Goal: Navigation & Orientation: Find specific page/section

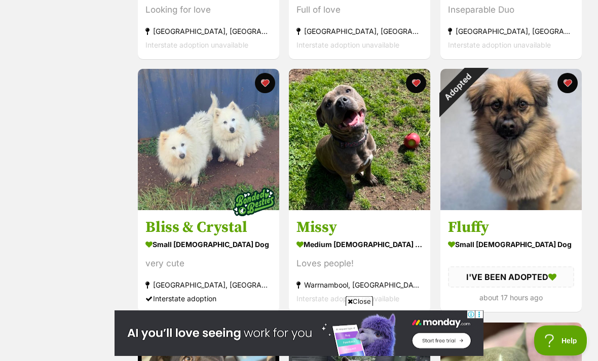
scroll to position [1153, 0]
click at [476, 87] on div "Adopted" at bounding box center [457, 86] width 35 height 35
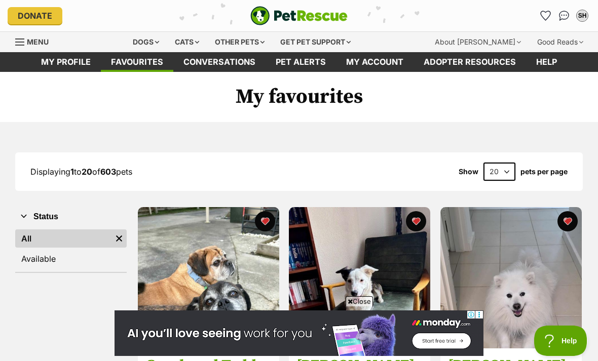
scroll to position [1186, 0]
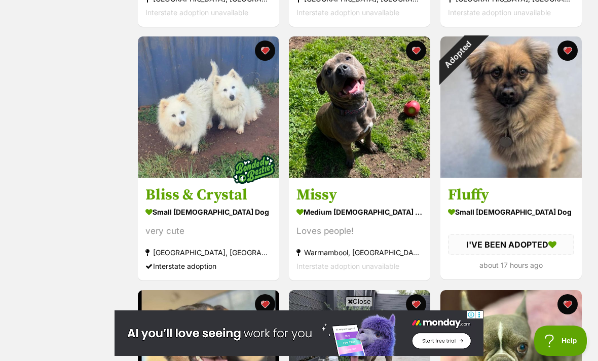
click at [566, 59] on button "favourite" at bounding box center [567, 51] width 20 height 20
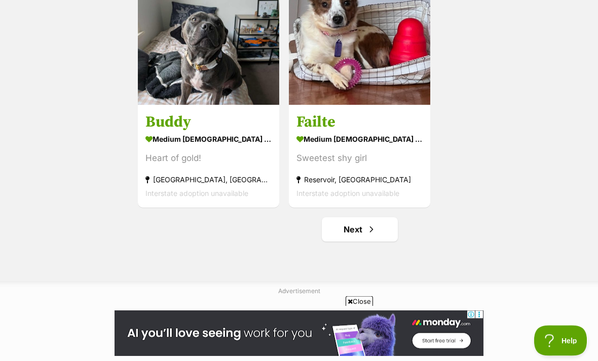
scroll to position [1766, 0]
click at [364, 234] on link "Next" at bounding box center [360, 229] width 76 height 24
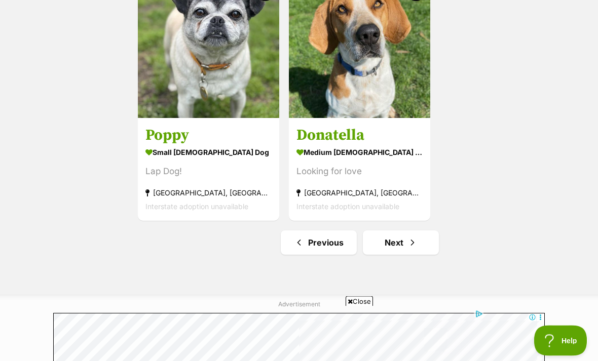
scroll to position [1754, 0]
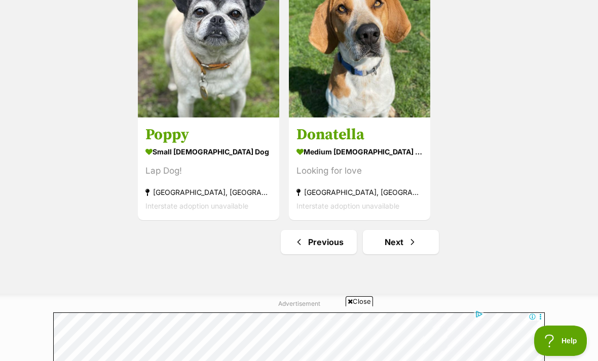
click at [410, 245] on span "Next page" at bounding box center [412, 242] width 10 height 12
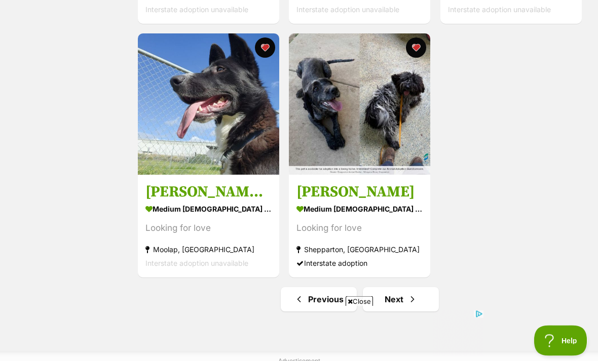
scroll to position [1696, 0]
click at [416, 300] on span "Next page" at bounding box center [412, 299] width 10 height 12
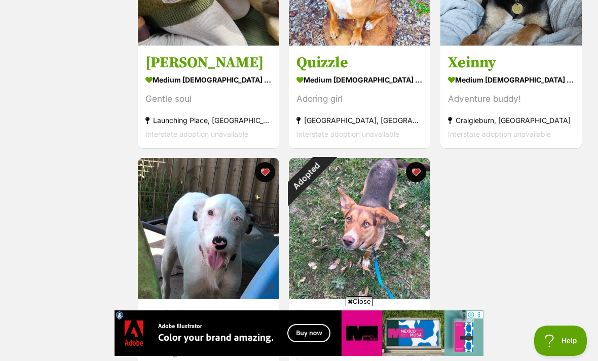
click at [324, 181] on div "Adopted" at bounding box center [306, 175] width 35 height 35
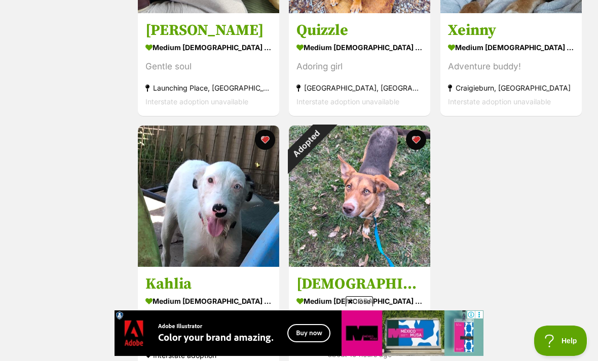
click at [417, 148] on button "favourite" at bounding box center [416, 140] width 20 height 20
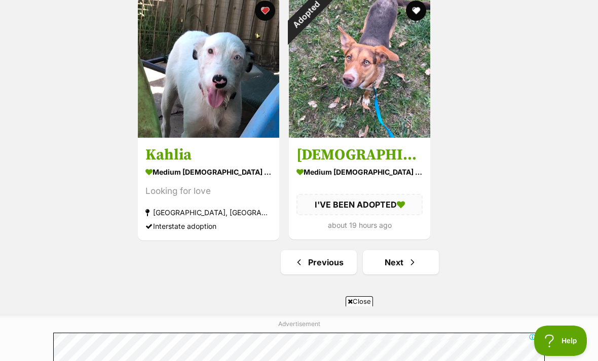
scroll to position [0, 0]
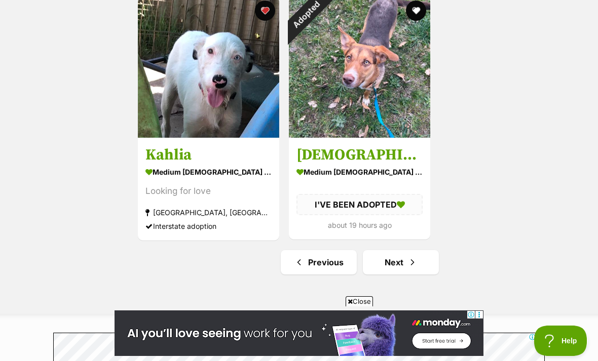
click at [412, 269] on span "Next page" at bounding box center [412, 262] width 10 height 12
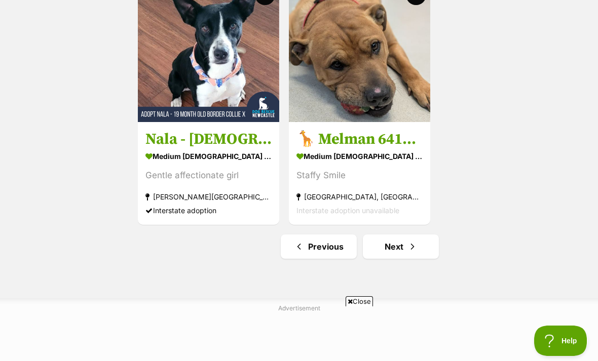
scroll to position [1752, 0]
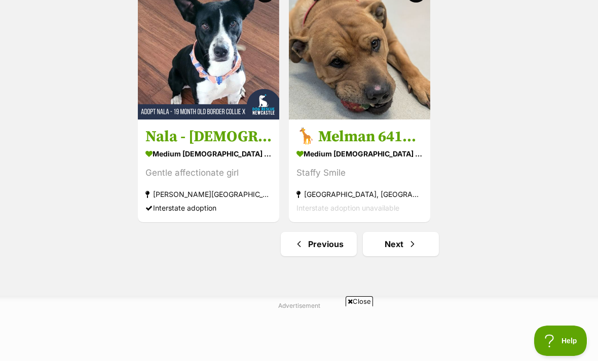
click at [412, 246] on span "Next page" at bounding box center [412, 244] width 10 height 12
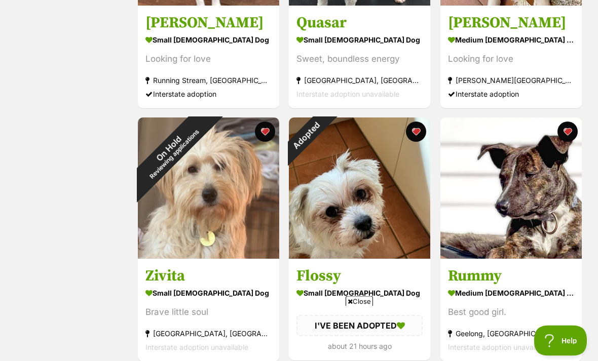
scroll to position [851, 0]
click at [324, 139] on div "Adopted" at bounding box center [306, 135] width 35 height 35
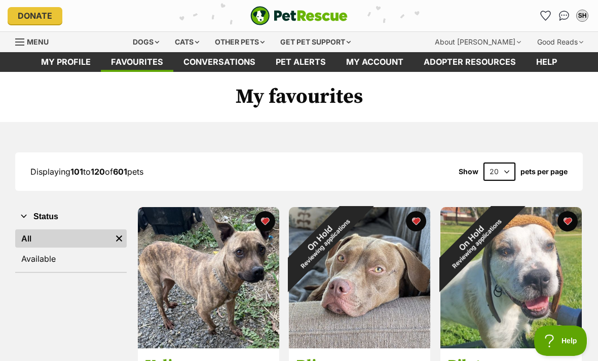
scroll to position [883, 0]
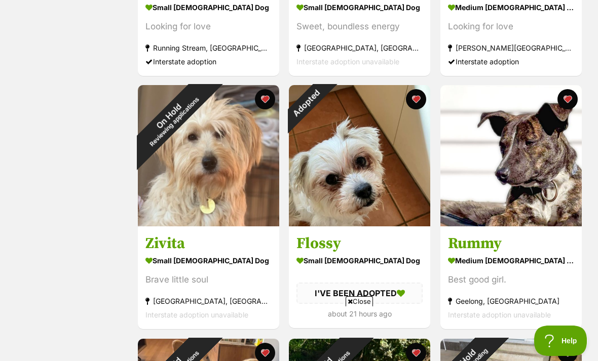
click at [420, 104] on button "favourite" at bounding box center [416, 99] width 20 height 20
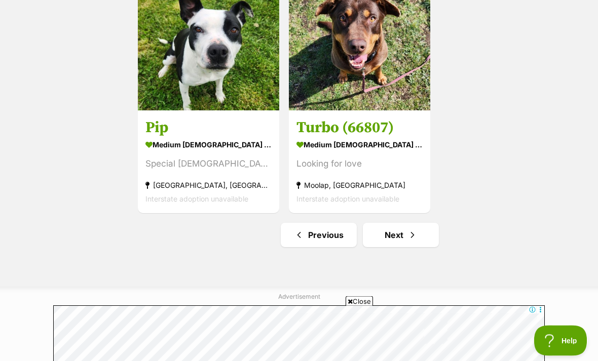
scroll to position [1761, 0]
click at [410, 240] on span "Next page" at bounding box center [412, 235] width 10 height 12
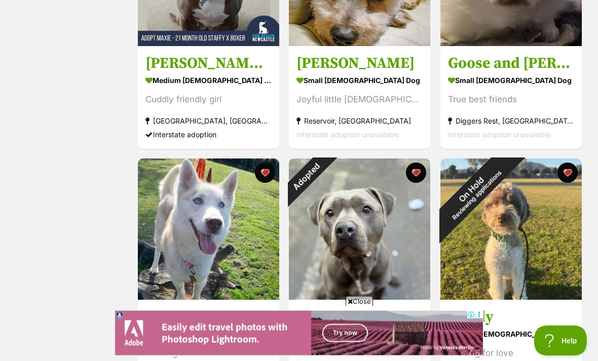
scroll to position [556, 0]
click at [324, 179] on div "Adopted" at bounding box center [306, 176] width 35 height 35
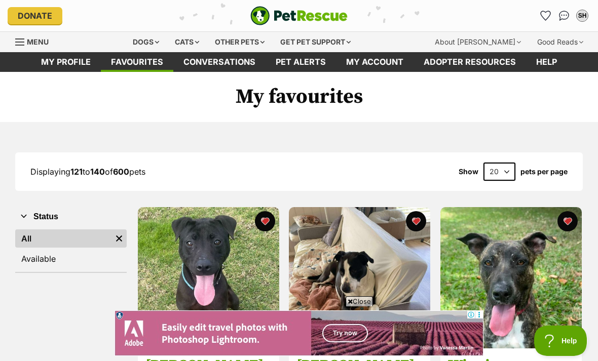
scroll to position [589, 0]
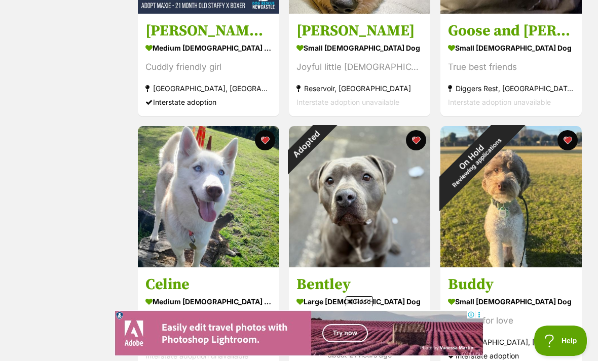
click at [420, 142] on button "favourite" at bounding box center [416, 140] width 20 height 20
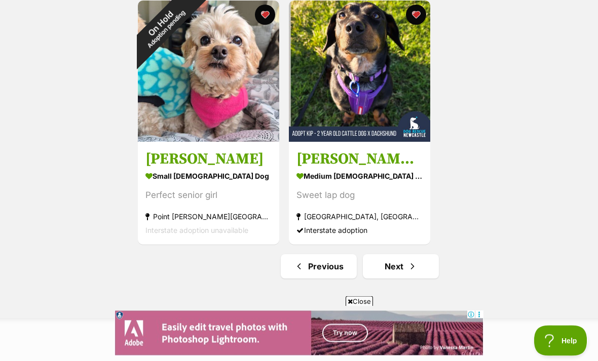
scroll to position [1734, 0]
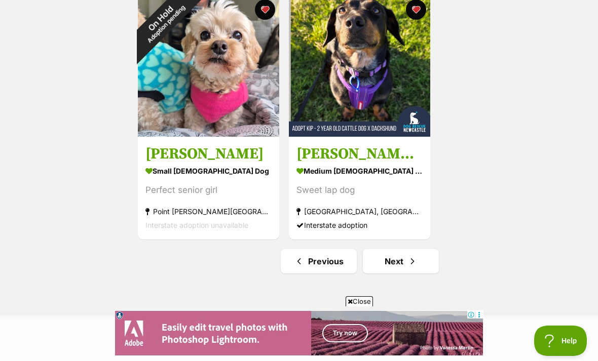
click at [412, 263] on span "Next page" at bounding box center [412, 261] width 10 height 12
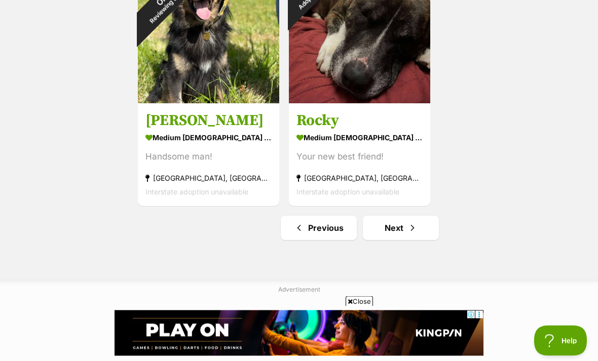
scroll to position [1768, 0]
click at [416, 229] on span "Next page" at bounding box center [412, 228] width 10 height 12
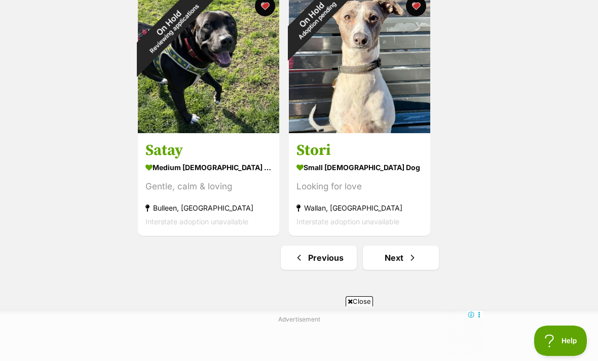
scroll to position [1778, 0]
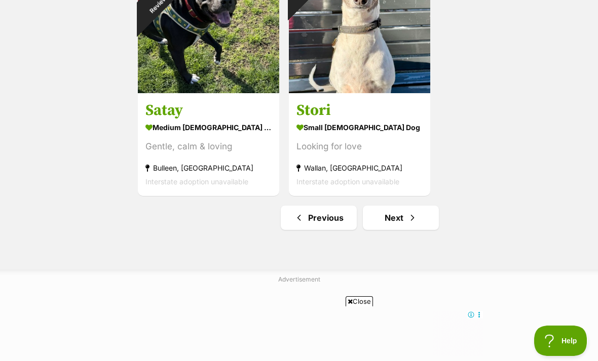
click at [418, 221] on link "Next" at bounding box center [401, 218] width 76 height 24
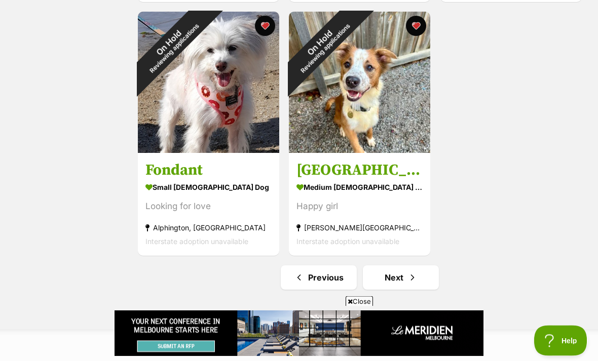
scroll to position [1718, 0]
click at [410, 282] on span "Next page" at bounding box center [412, 278] width 10 height 12
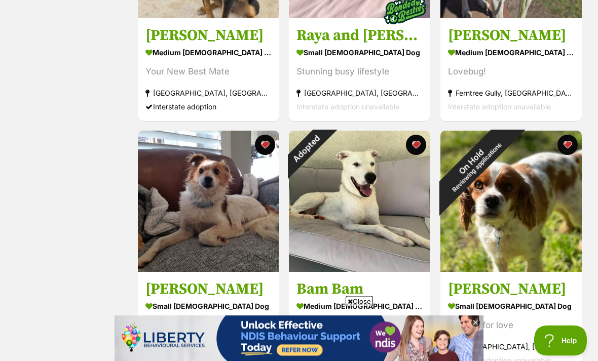
scroll to position [1345, 0]
click at [324, 149] on div "Adopted" at bounding box center [306, 148] width 35 height 35
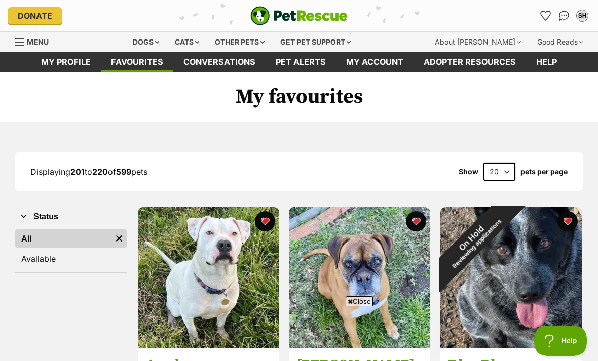
scroll to position [1378, 0]
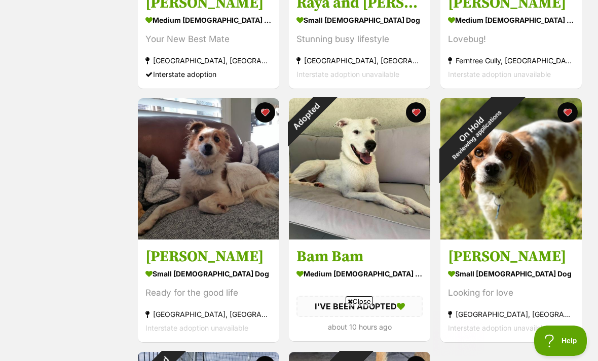
click at [417, 123] on button "favourite" at bounding box center [416, 112] width 20 height 20
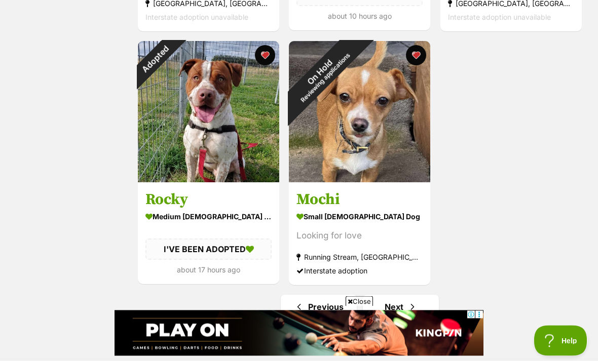
scroll to position [1689, 0]
click at [265, 59] on button "favourite" at bounding box center [265, 55] width 20 height 20
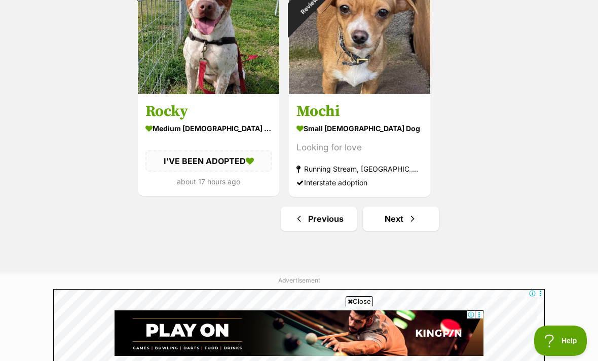
scroll to position [1779, 0]
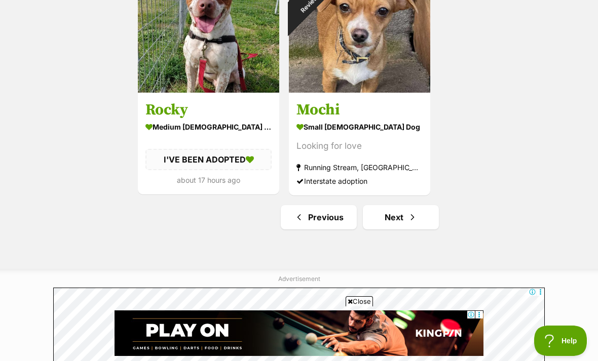
click at [414, 221] on span "Next page" at bounding box center [412, 217] width 10 height 12
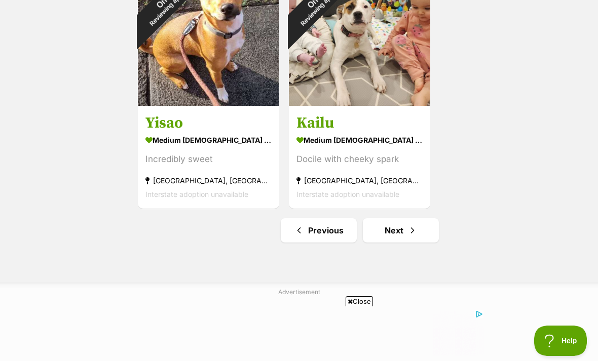
scroll to position [1773, 0]
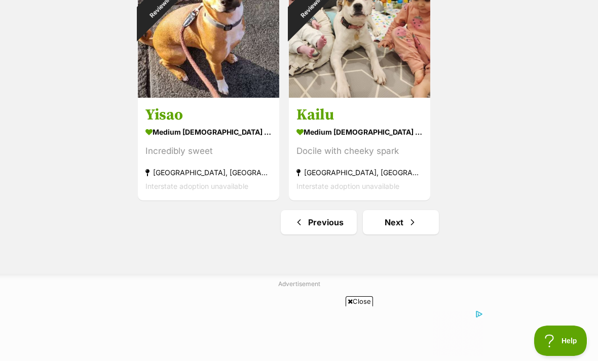
click at [416, 229] on span "Next page" at bounding box center [412, 222] width 10 height 12
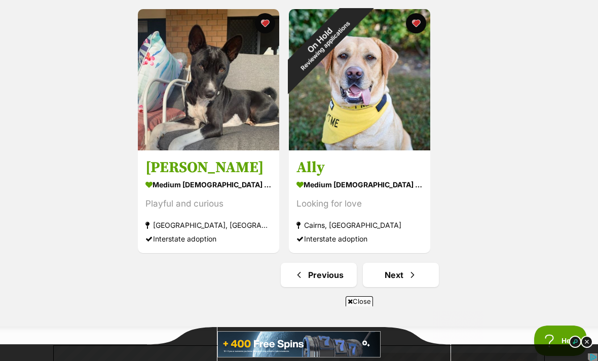
scroll to position [1732, 0]
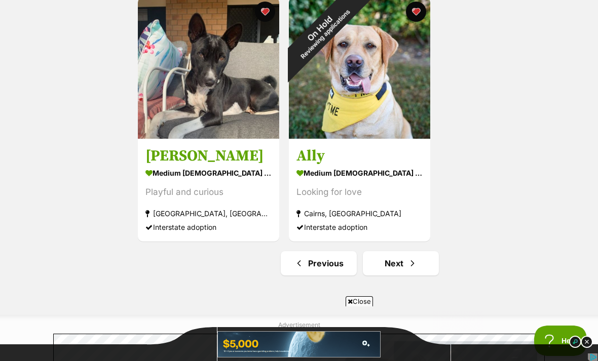
click at [409, 262] on span "Next page" at bounding box center [412, 263] width 10 height 12
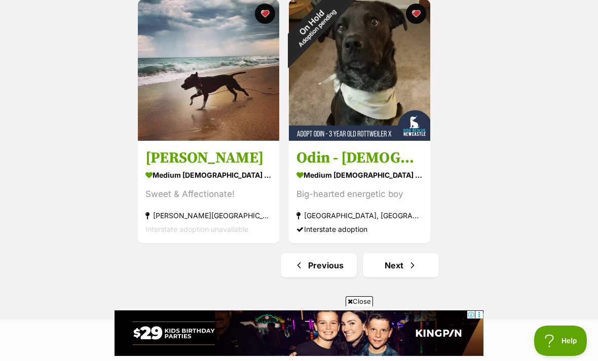
scroll to position [1732, 0]
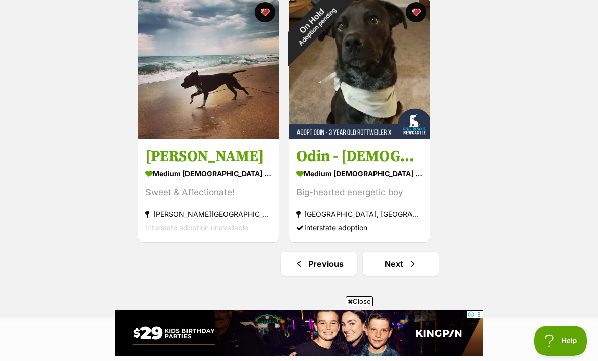
click at [407, 260] on span "Next page" at bounding box center [412, 264] width 10 height 12
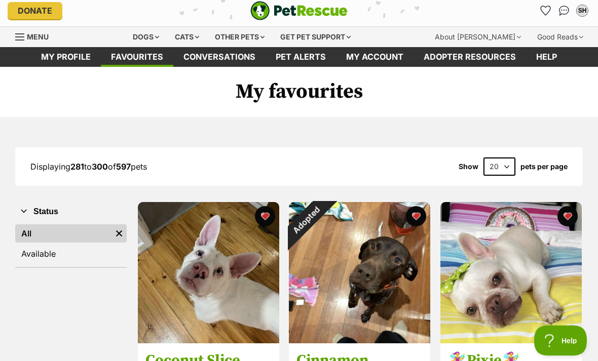
scroll to position [5, 0]
click at [324, 218] on div "Adopted" at bounding box center [306, 219] width 35 height 35
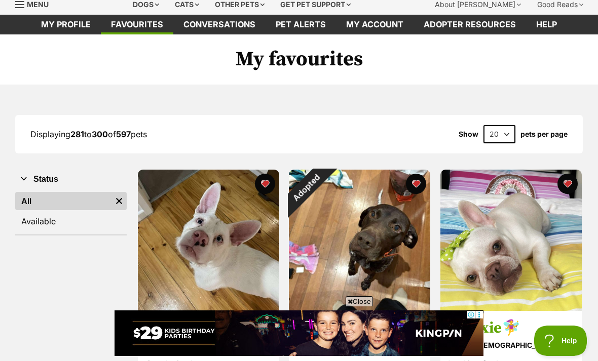
click at [419, 190] on button "favourite" at bounding box center [416, 184] width 20 height 20
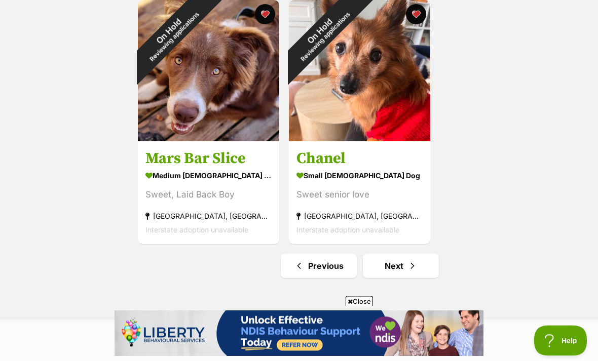
scroll to position [1730, 0]
click at [407, 267] on span "Next page" at bounding box center [412, 266] width 10 height 12
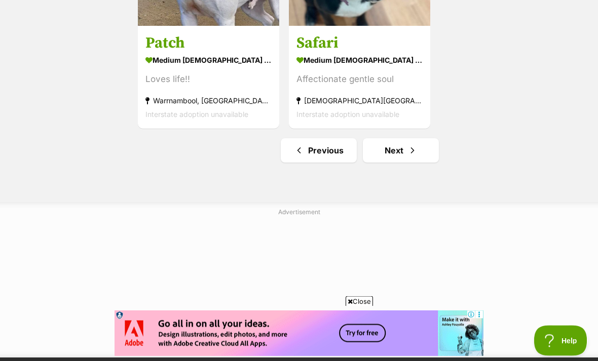
scroll to position [1846, 0]
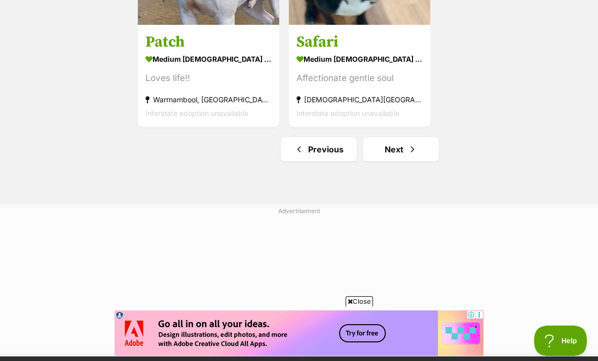
click at [408, 145] on span "Next page" at bounding box center [412, 149] width 10 height 12
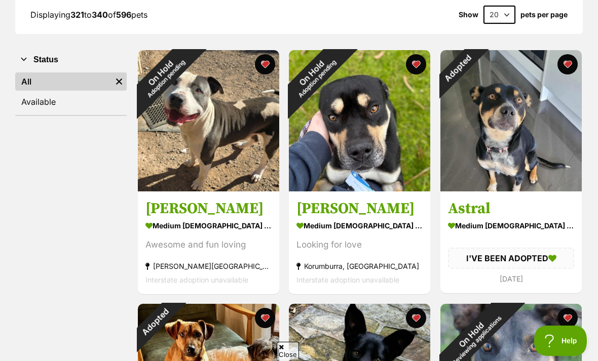
scroll to position [156, 0]
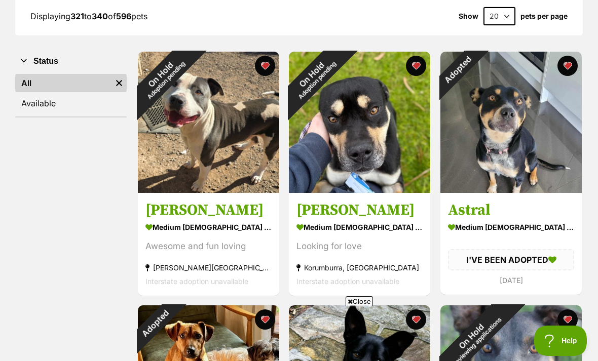
click at [476, 69] on div "Adopted" at bounding box center [457, 69] width 35 height 35
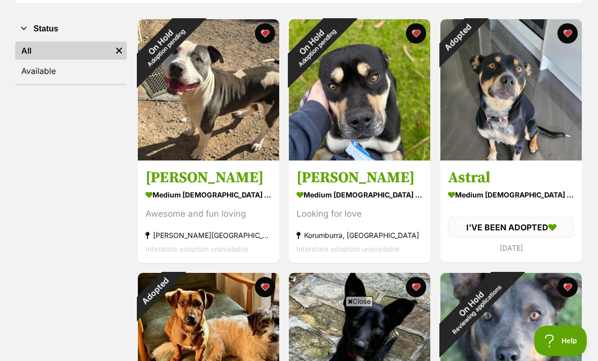
click at [570, 39] on button "favourite" at bounding box center [567, 33] width 20 height 20
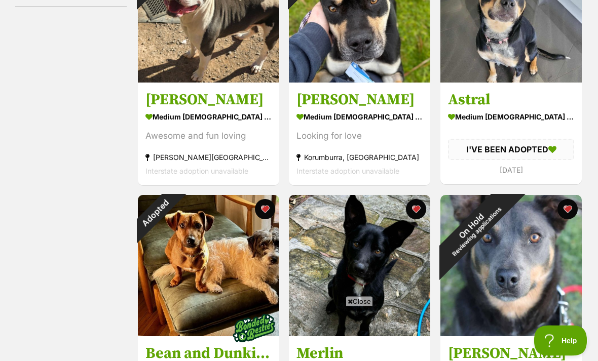
scroll to position [269, 0]
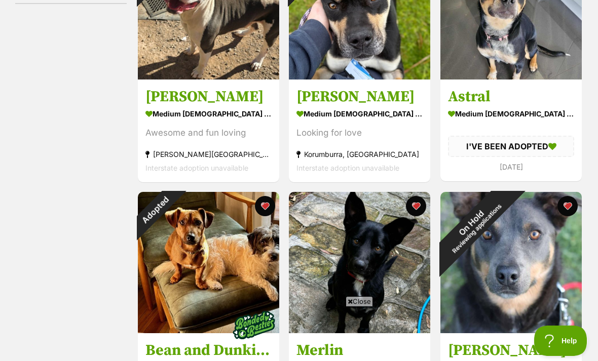
click at [267, 212] on button "favourite" at bounding box center [265, 206] width 20 height 20
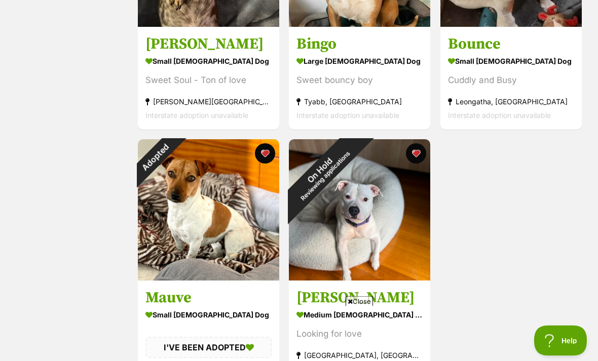
scroll to position [1592, 0]
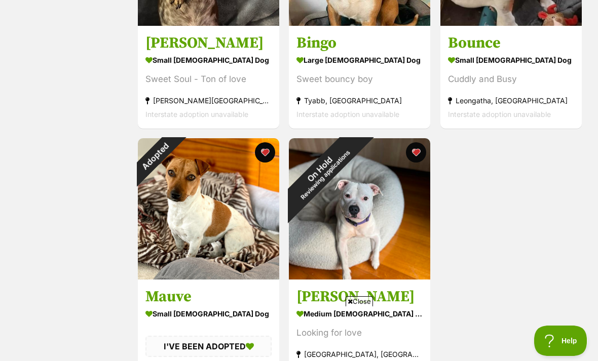
click at [264, 158] on button "favourite" at bounding box center [265, 152] width 20 height 20
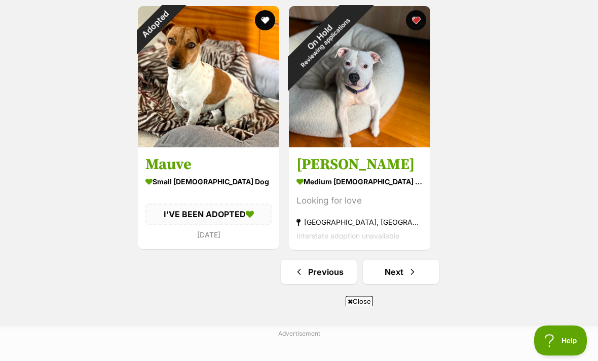
scroll to position [1736, 0]
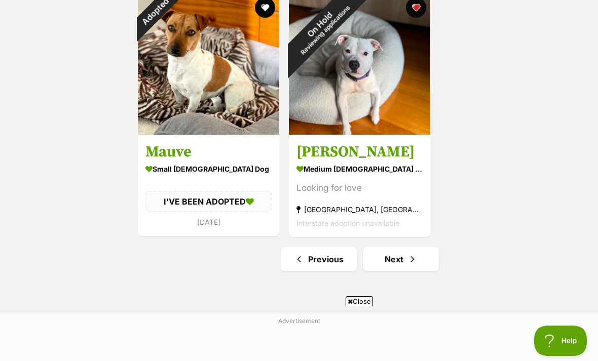
click at [423, 262] on link "Next" at bounding box center [401, 259] width 76 height 24
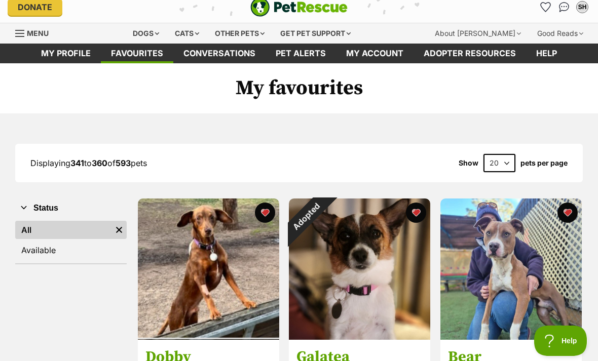
click at [324, 219] on div "Adopted" at bounding box center [306, 216] width 35 height 35
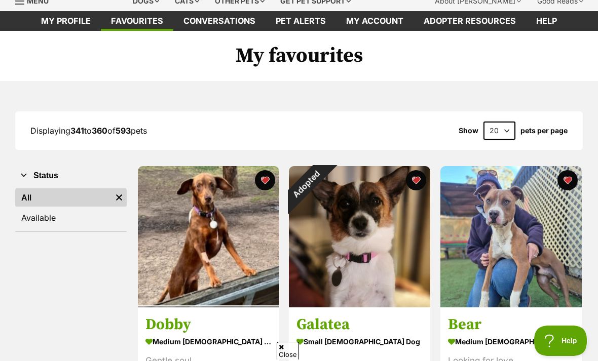
click at [421, 190] on button "favourite" at bounding box center [416, 180] width 20 height 20
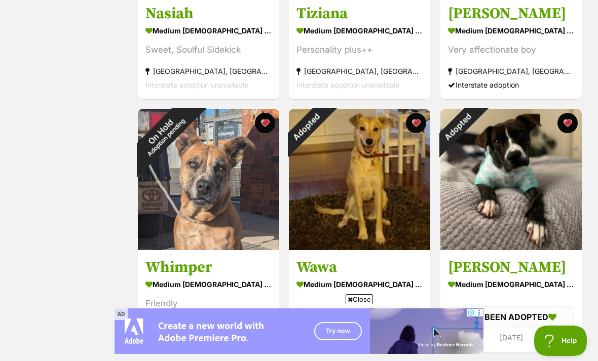
scroll to position [606, 0]
click at [324, 145] on div "Adopted" at bounding box center [306, 126] width 35 height 35
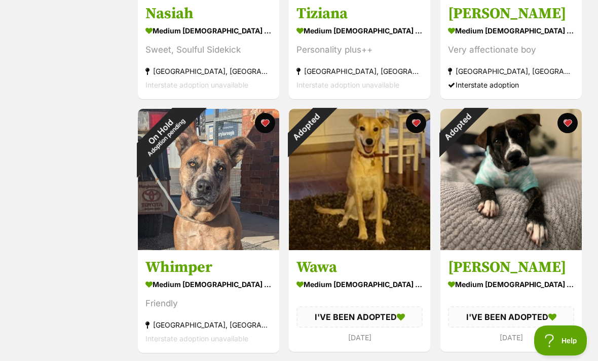
scroll to position [638, 0]
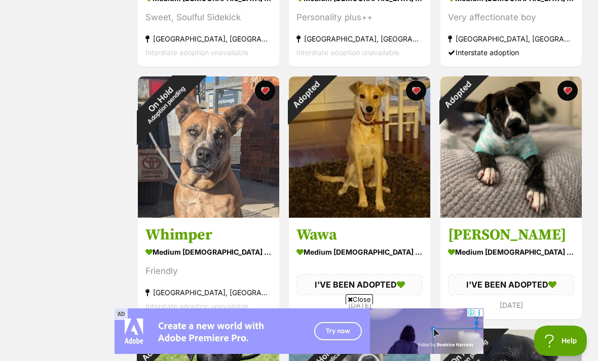
click at [420, 96] on button "favourite" at bounding box center [416, 91] width 20 height 20
click at [563, 102] on img at bounding box center [510, 147] width 141 height 141
click at [568, 99] on button "favourite" at bounding box center [567, 91] width 20 height 20
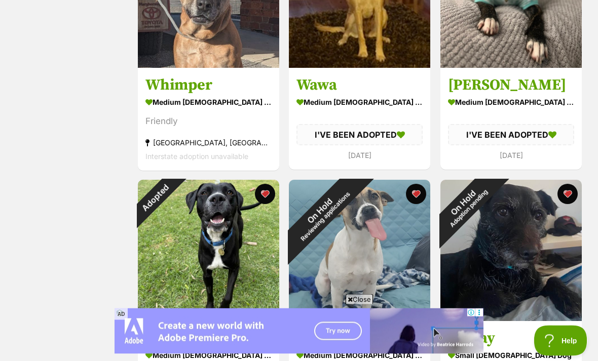
scroll to position [0, 0]
click at [266, 200] on button "favourite" at bounding box center [265, 194] width 20 height 20
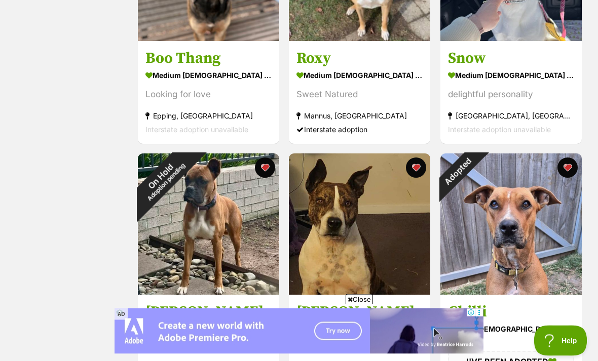
scroll to position [1331, 0]
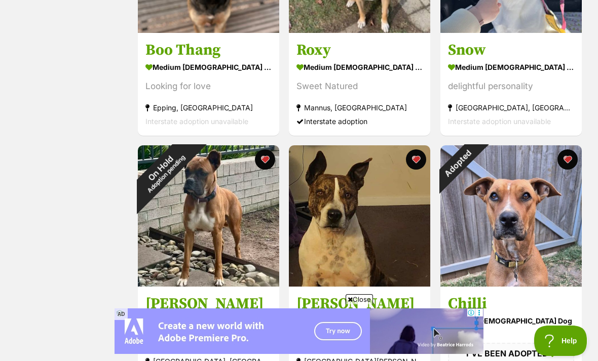
click at [565, 168] on button "favourite" at bounding box center [567, 159] width 20 height 20
click at [567, 166] on button "favourite" at bounding box center [567, 159] width 20 height 20
click at [569, 160] on button "favourite" at bounding box center [567, 159] width 20 height 20
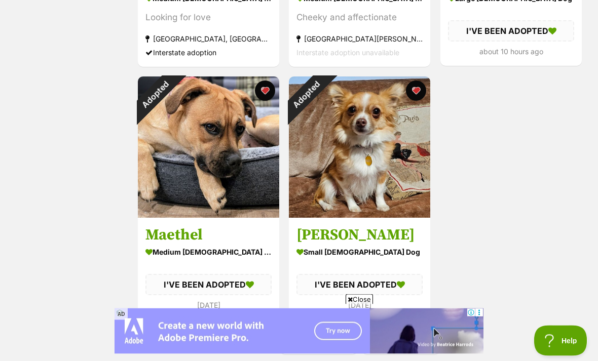
scroll to position [1653, 0]
click at [269, 94] on button "favourite" at bounding box center [265, 91] width 20 height 20
click at [413, 98] on button "favourite" at bounding box center [416, 91] width 20 height 20
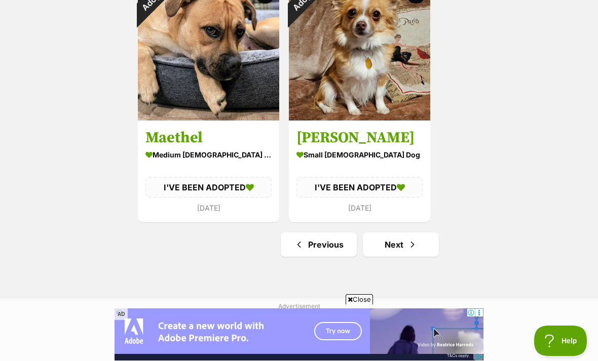
scroll to position [1754, 0]
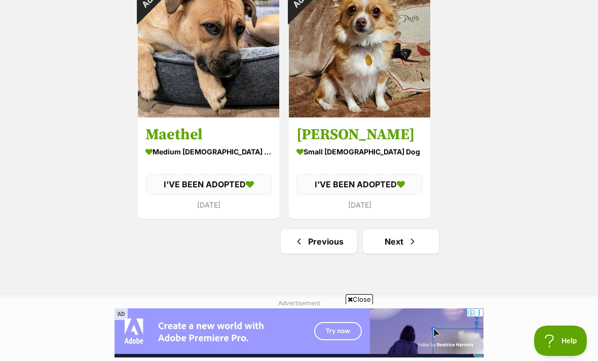
click at [414, 247] on span "Next page" at bounding box center [412, 242] width 10 height 12
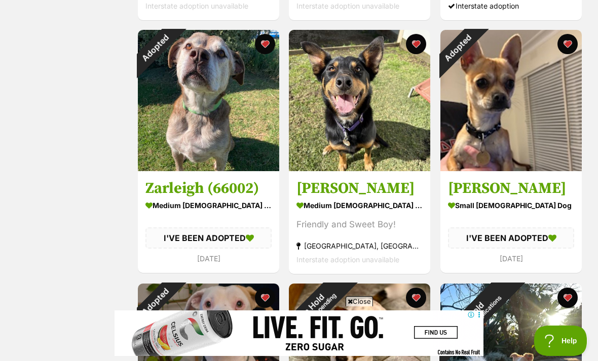
click at [173, 46] on div "Adopted" at bounding box center [155, 47] width 35 height 35
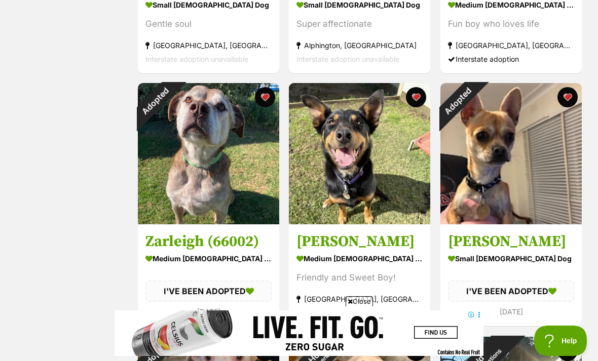
scroll to position [361, 0]
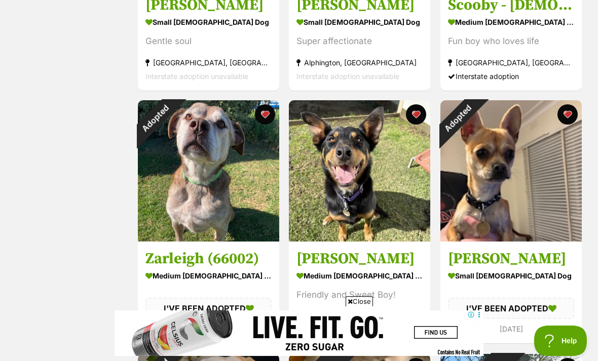
click at [173, 118] on div "Adopted" at bounding box center [155, 117] width 35 height 35
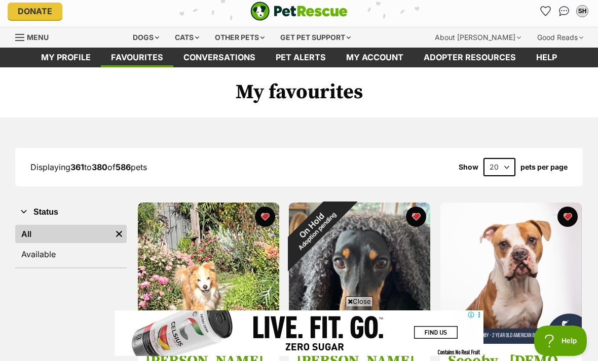
scroll to position [0, 0]
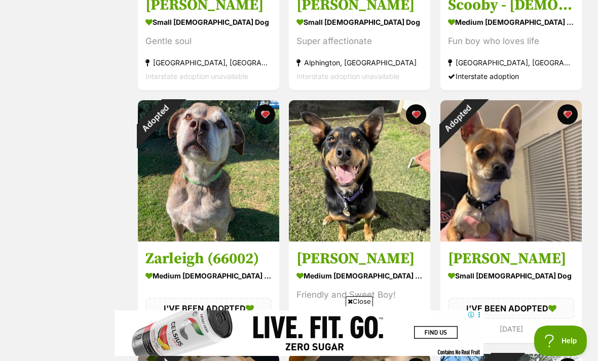
click at [267, 118] on button "favourite" at bounding box center [265, 114] width 20 height 20
click at [567, 117] on button "favourite" at bounding box center [567, 114] width 20 height 20
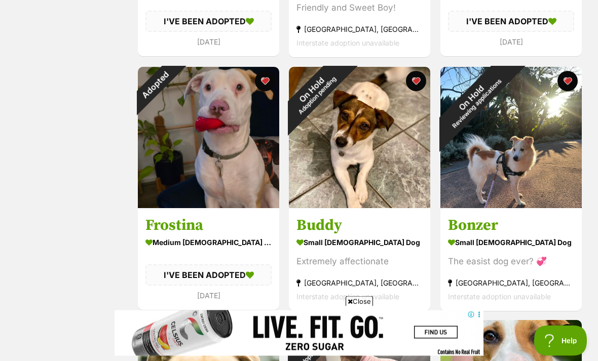
scroll to position [659, 0]
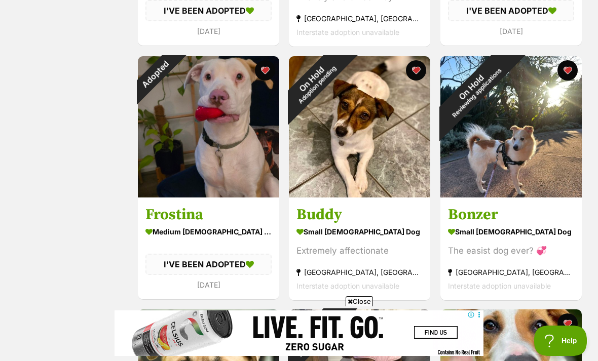
click at [268, 73] on button "favourite" at bounding box center [265, 70] width 20 height 20
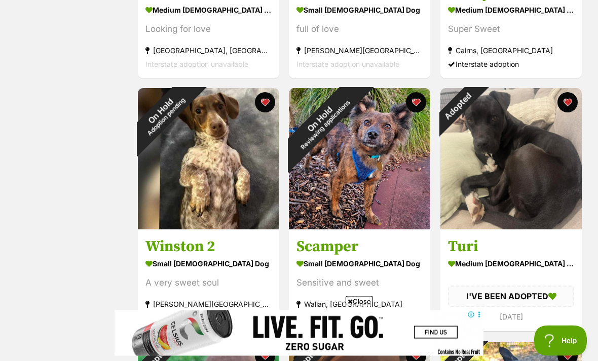
scroll to position [1134, 0]
click at [489, 106] on div "Adopted" at bounding box center [458, 106] width 62 height 62
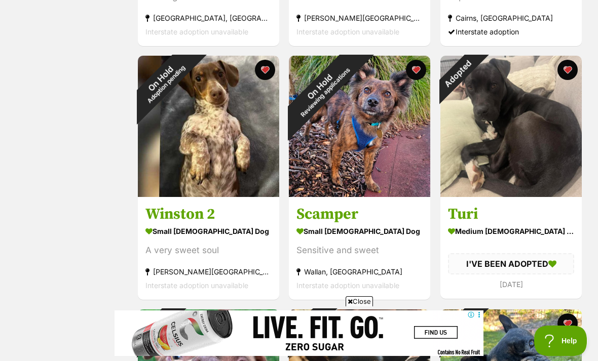
click at [565, 73] on button "favourite" at bounding box center [567, 70] width 20 height 20
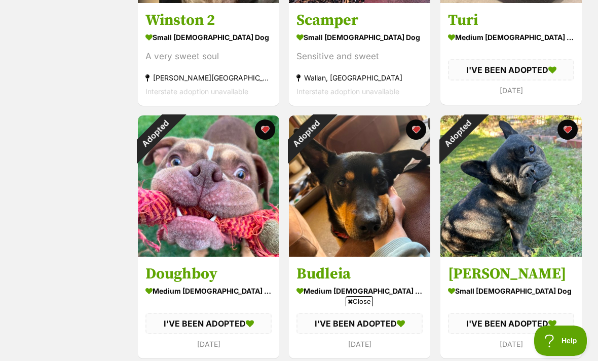
scroll to position [0, 0]
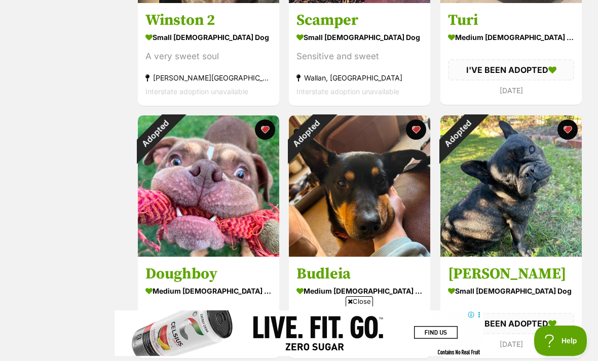
click at [264, 133] on button "favourite" at bounding box center [265, 130] width 20 height 20
click at [413, 135] on button "favourite" at bounding box center [416, 130] width 20 height 20
click at [562, 134] on button "favourite" at bounding box center [567, 130] width 20 height 20
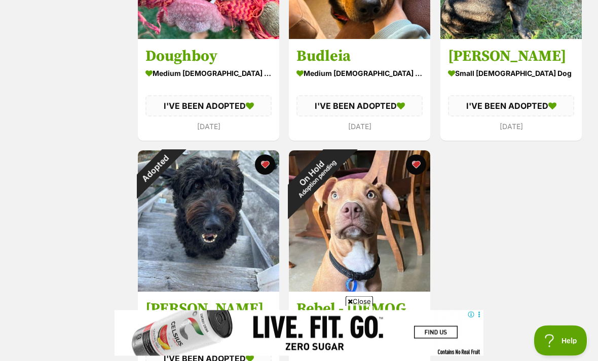
scroll to position [1579, 0]
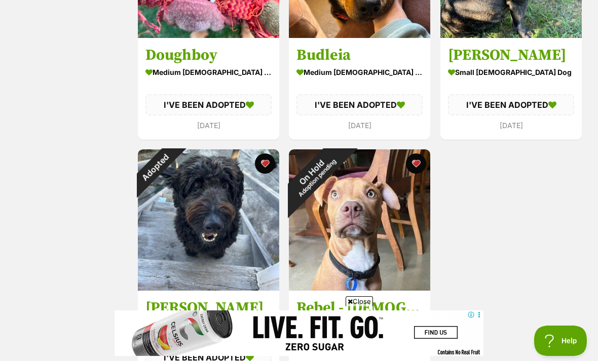
click at [268, 166] on button "favourite" at bounding box center [265, 164] width 20 height 20
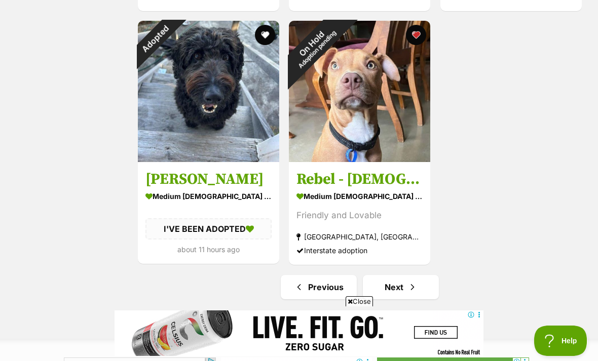
scroll to position [1710, 0]
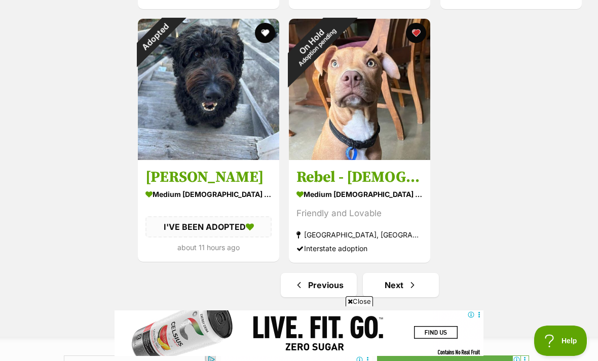
click at [409, 290] on span "Next page" at bounding box center [412, 285] width 10 height 12
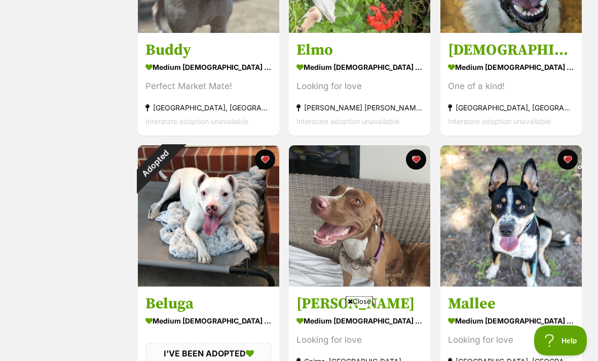
scroll to position [1331, 0]
click at [173, 165] on div "Adopted" at bounding box center [155, 162] width 35 height 35
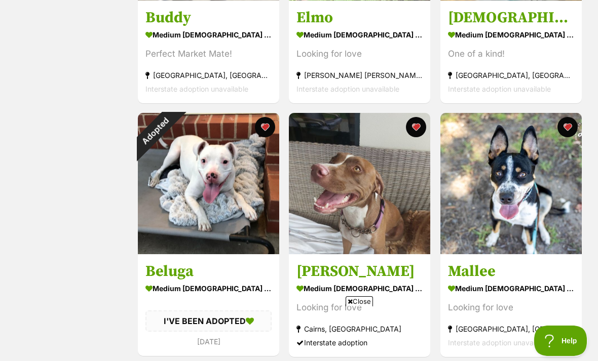
click at [266, 132] on button "favourite" at bounding box center [265, 127] width 20 height 20
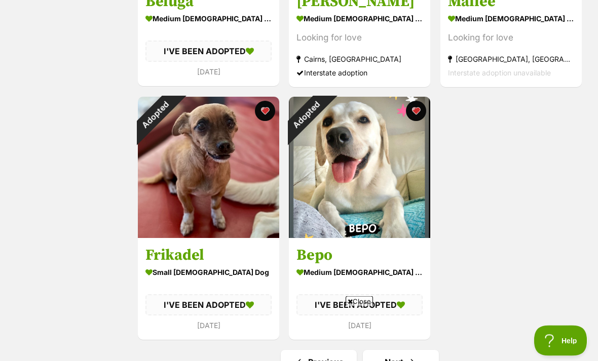
scroll to position [1634, 0]
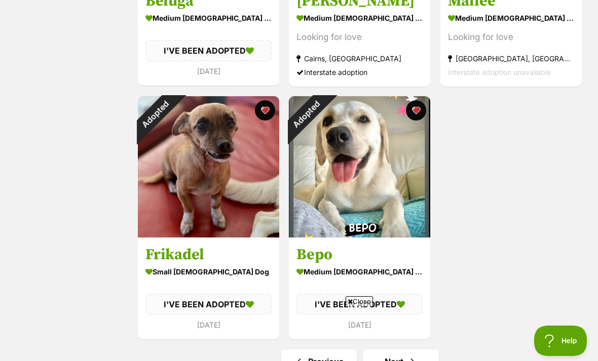
click at [266, 115] on button "favourite" at bounding box center [265, 110] width 20 height 20
click at [412, 117] on button "favourite" at bounding box center [416, 110] width 20 height 20
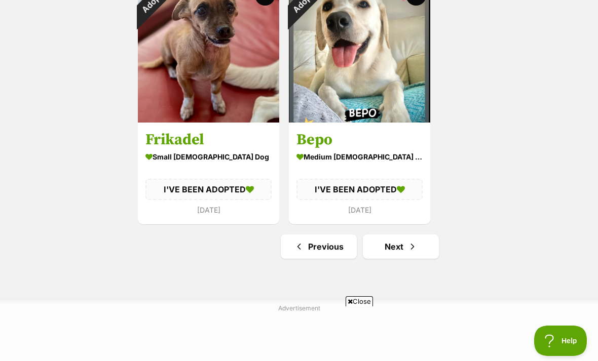
scroll to position [1775, 0]
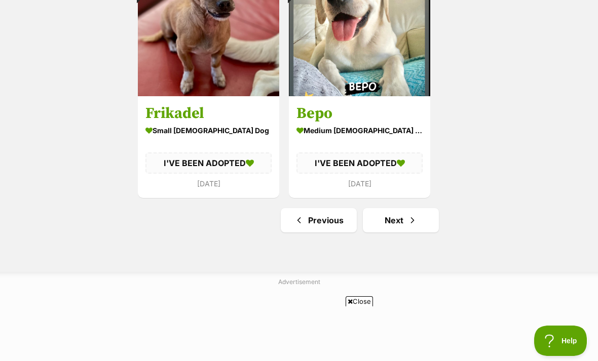
click at [414, 224] on span "Next page" at bounding box center [412, 220] width 10 height 12
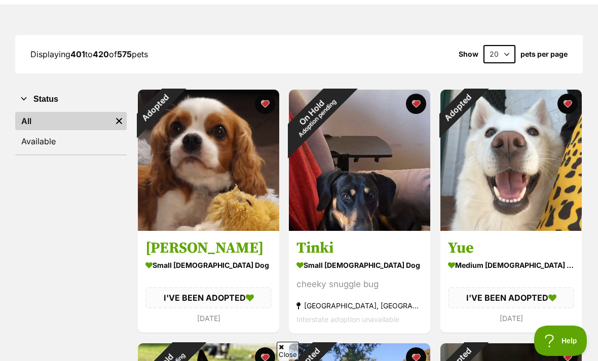
click at [173, 108] on div "Adopted" at bounding box center [155, 107] width 35 height 35
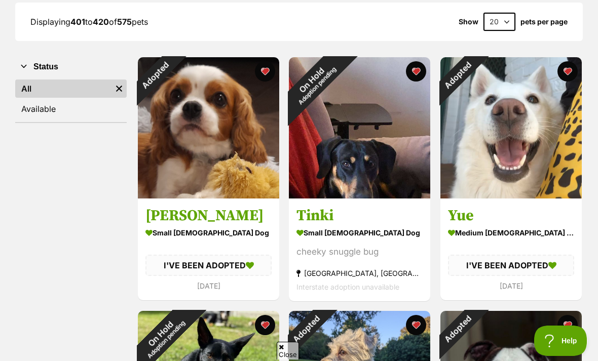
click at [264, 75] on button "favourite" at bounding box center [265, 71] width 20 height 20
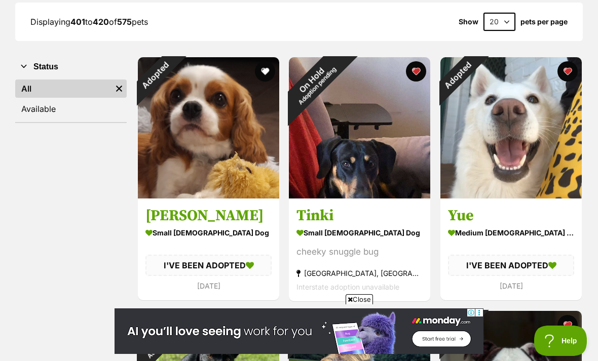
click at [476, 75] on div "Adopted" at bounding box center [457, 74] width 35 height 35
click at [565, 73] on button "favourite" at bounding box center [567, 71] width 20 height 20
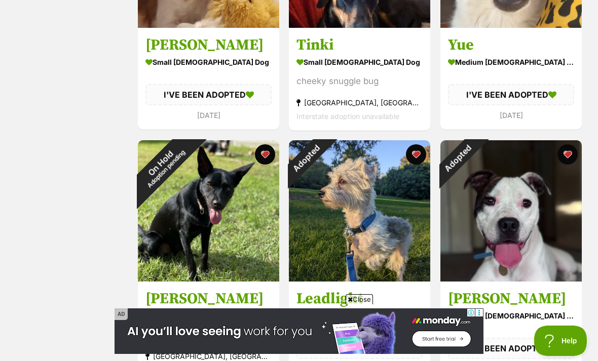
scroll to position [322, 0]
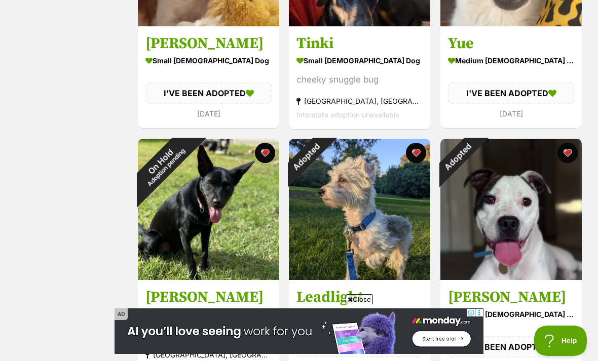
click at [416, 155] on button "favourite" at bounding box center [416, 153] width 20 height 20
click at [567, 156] on button "favourite" at bounding box center [567, 153] width 20 height 20
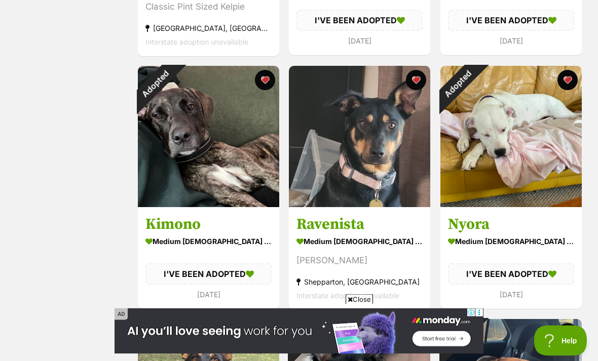
scroll to position [650, 0]
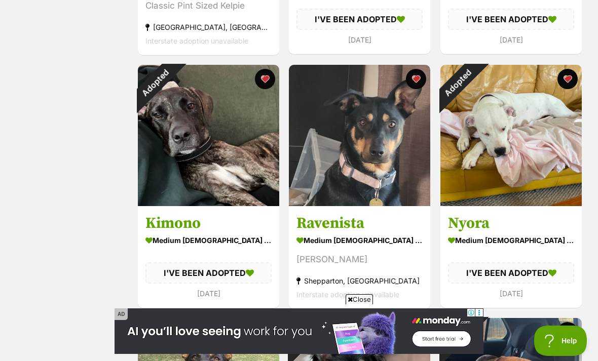
click at [266, 81] on button "favourite" at bounding box center [265, 79] width 20 height 20
click at [567, 81] on button "favourite" at bounding box center [567, 79] width 20 height 20
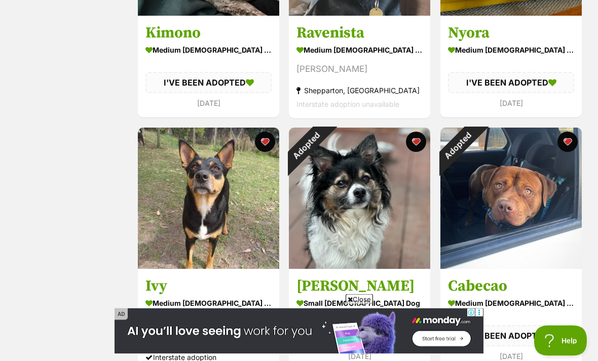
scroll to position [841, 0]
click at [417, 145] on button "favourite" at bounding box center [416, 142] width 20 height 20
click at [565, 144] on button "favourite" at bounding box center [567, 142] width 20 height 20
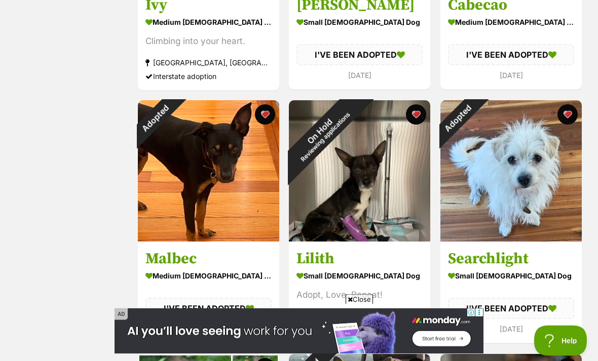
scroll to position [1127, 0]
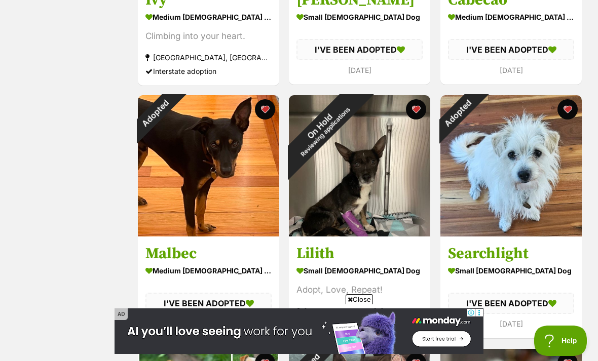
click at [264, 113] on button "favourite" at bounding box center [265, 109] width 20 height 20
click at [565, 115] on button "favourite" at bounding box center [567, 109] width 20 height 20
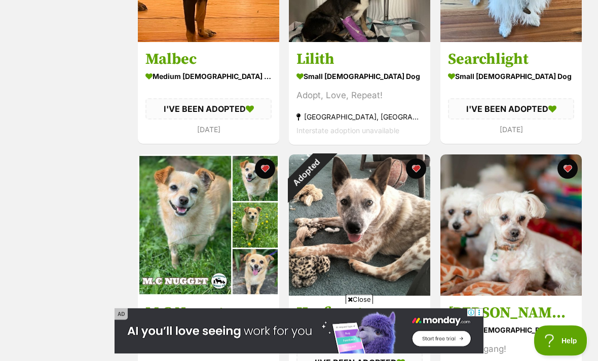
scroll to position [1321, 0]
click at [415, 174] on button "favourite" at bounding box center [416, 169] width 20 height 20
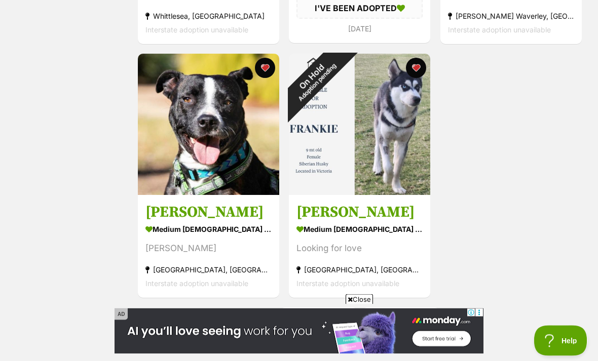
scroll to position [1676, 0]
click at [405, 320] on link "Next" at bounding box center [401, 320] width 76 height 24
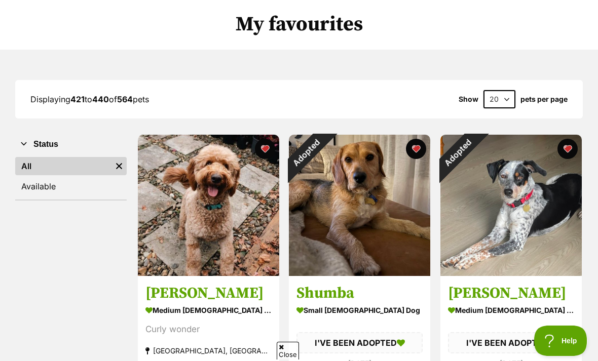
click at [324, 152] on div "Adopted" at bounding box center [306, 152] width 35 height 35
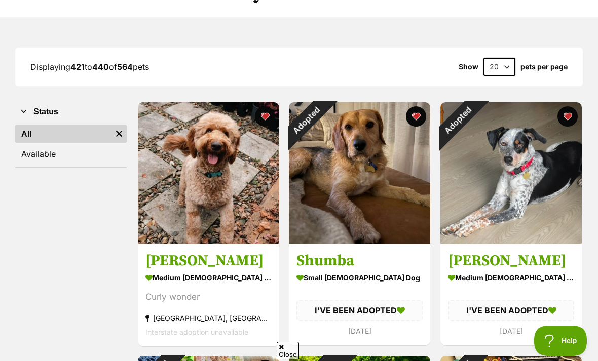
click at [412, 120] on button "favourite" at bounding box center [416, 116] width 20 height 20
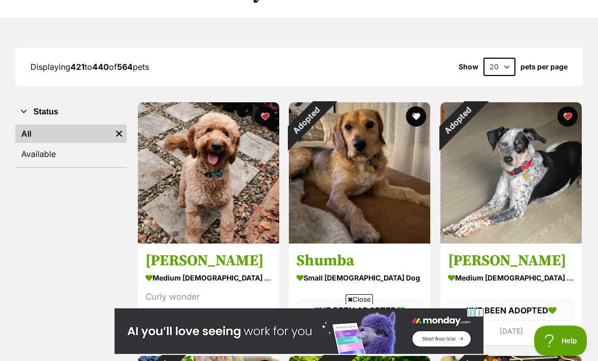
click at [476, 138] on div "Adopted" at bounding box center [457, 119] width 35 height 35
click at [569, 118] on button "favourite" at bounding box center [567, 116] width 20 height 20
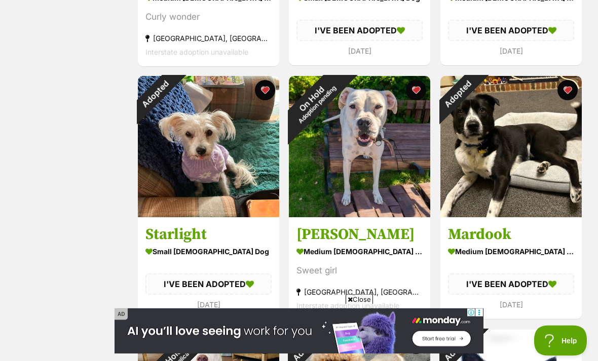
scroll to position [385, 0]
click at [263, 95] on button "favourite" at bounding box center [265, 90] width 20 height 20
click at [564, 94] on button "favourite" at bounding box center [567, 90] width 20 height 20
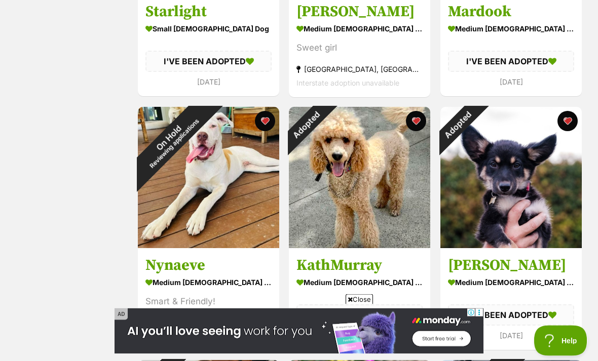
scroll to position [608, 0]
click at [414, 123] on button "favourite" at bounding box center [416, 121] width 20 height 20
click at [563, 126] on button "favourite" at bounding box center [567, 121] width 20 height 20
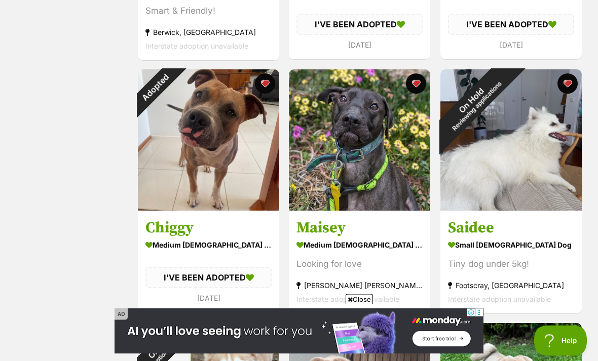
scroll to position [899, 0]
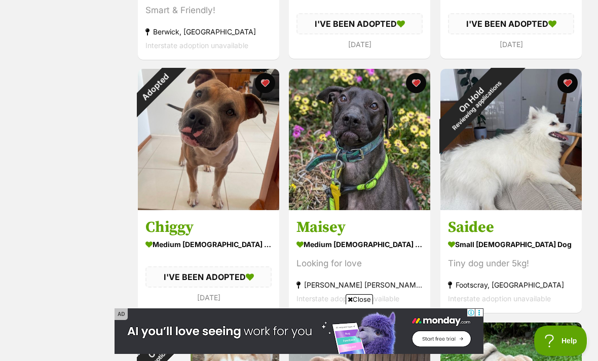
click at [267, 86] on button "favourite" at bounding box center [265, 83] width 20 height 20
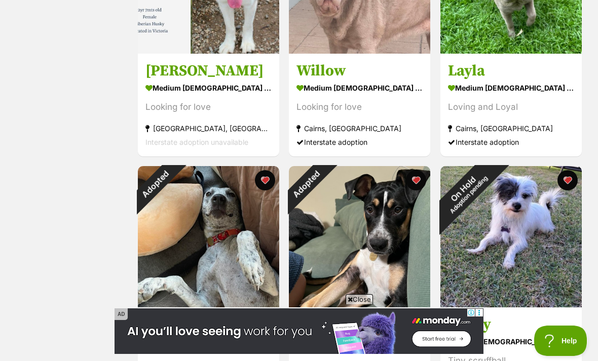
scroll to position [0, 0]
click at [264, 183] on button "favourite" at bounding box center [265, 180] width 20 height 20
click at [413, 186] on button "favourite" at bounding box center [416, 180] width 20 height 20
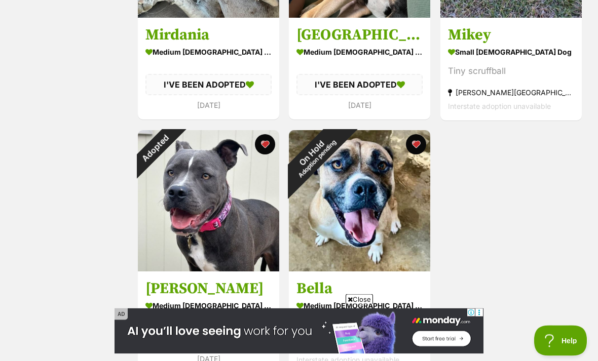
scroll to position [1600, 0]
click at [264, 147] on button "favourite" at bounding box center [265, 144] width 20 height 20
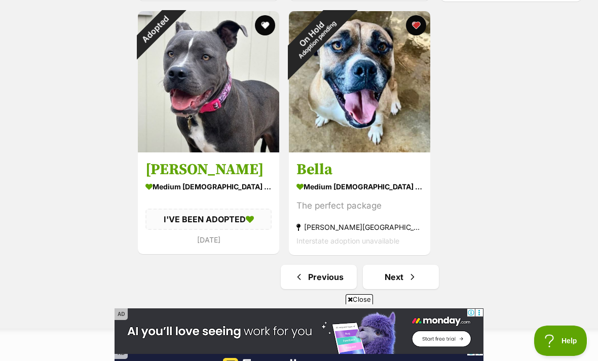
scroll to position [1724, 0]
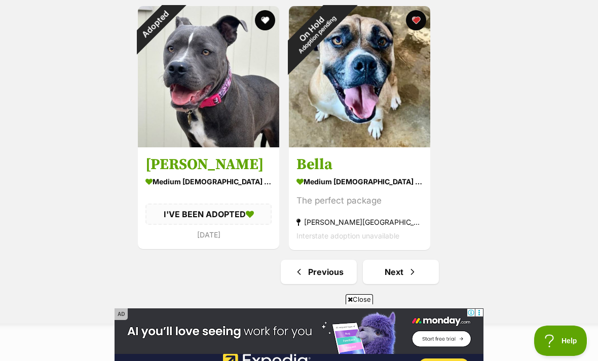
click at [407, 274] on span "Next page" at bounding box center [412, 272] width 10 height 12
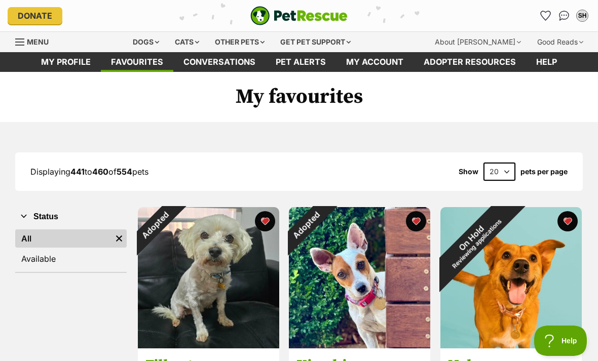
click at [173, 226] on div "Adopted" at bounding box center [155, 224] width 35 height 35
click at [264, 224] on button "favourite" at bounding box center [265, 221] width 20 height 20
click at [418, 223] on button "favourite" at bounding box center [416, 221] width 20 height 20
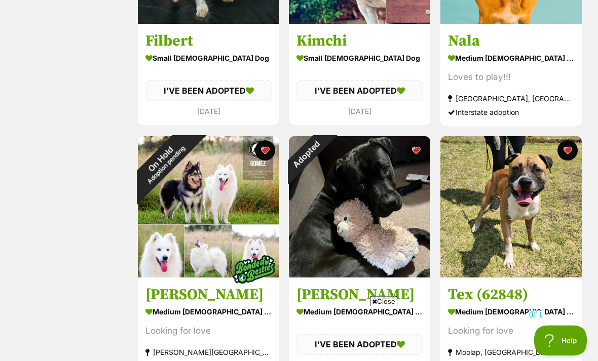
scroll to position [323, 0]
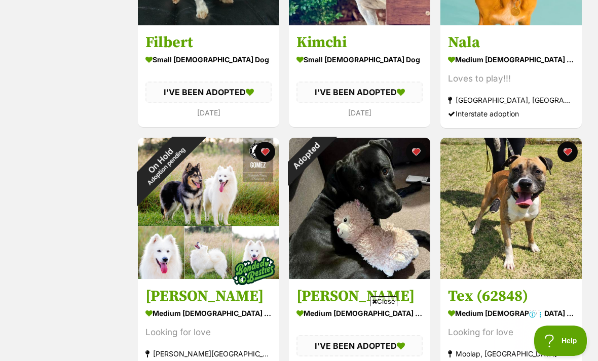
click at [418, 153] on button "favourite" at bounding box center [416, 152] width 20 height 20
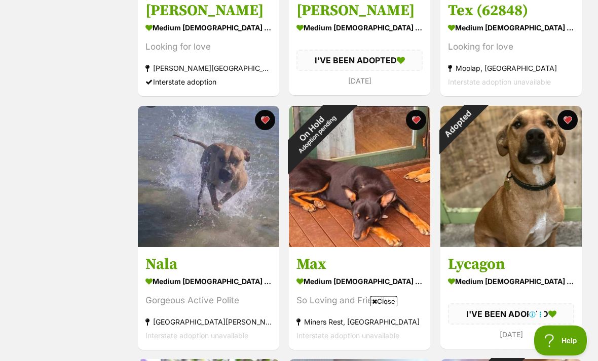
scroll to position [609, 0]
click at [566, 124] on button "favourite" at bounding box center [567, 120] width 20 height 20
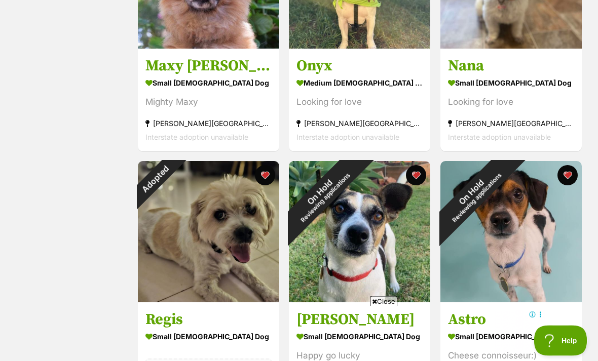
scroll to position [1061, 0]
click at [266, 178] on button "favourite" at bounding box center [265, 175] width 20 height 20
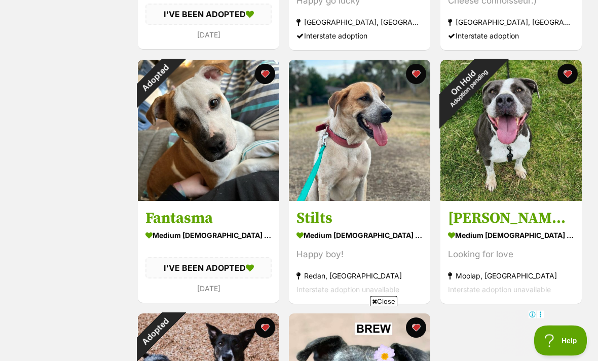
scroll to position [1417, 0]
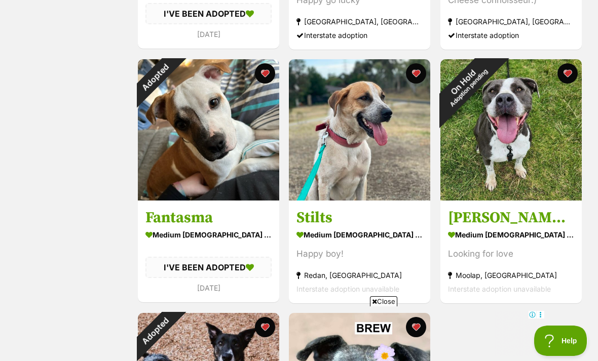
click at [264, 74] on button "favourite" at bounding box center [265, 73] width 20 height 20
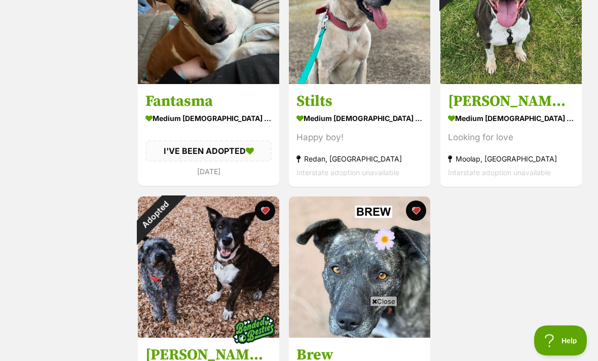
scroll to position [1533, 0]
click at [265, 215] on button "favourite" at bounding box center [265, 211] width 20 height 20
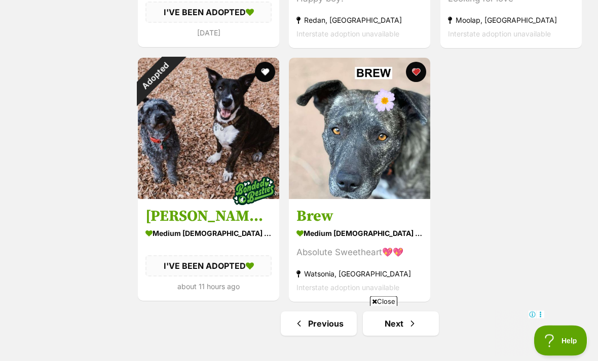
scroll to position [1672, 0]
click at [406, 319] on link "Next" at bounding box center [401, 324] width 76 height 24
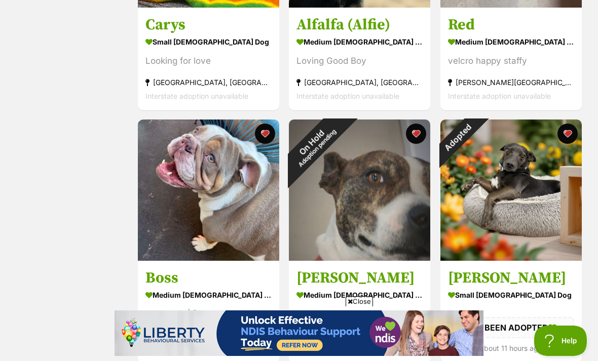
scroll to position [851, 0]
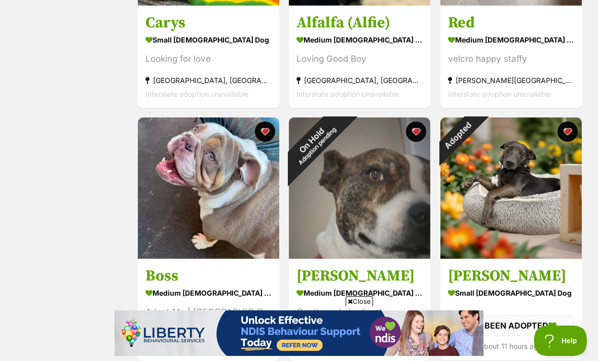
click at [476, 134] on div "Adopted" at bounding box center [457, 135] width 35 height 35
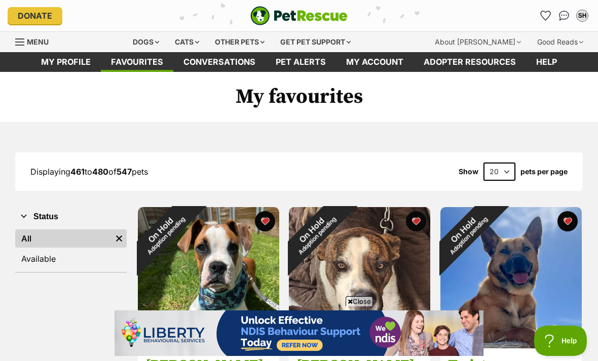
scroll to position [883, 0]
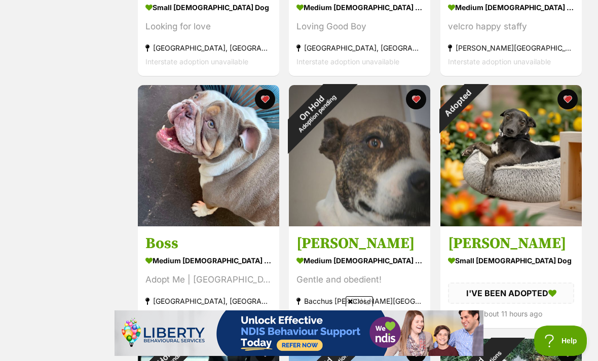
click at [561, 103] on button "favourite" at bounding box center [567, 99] width 20 height 20
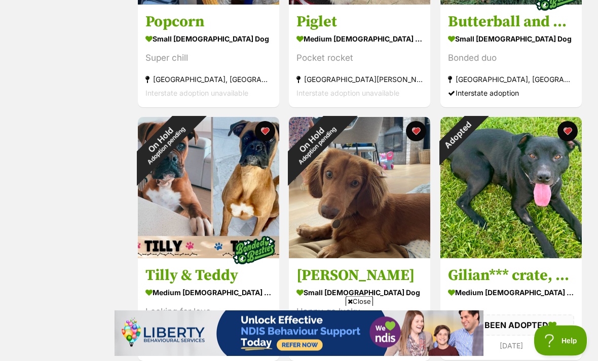
click at [565, 136] on button "favourite" at bounding box center [567, 132] width 20 height 20
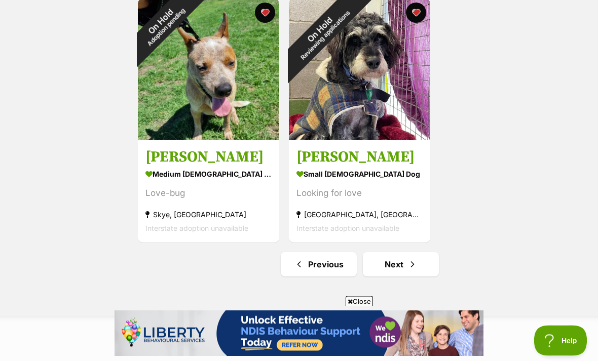
scroll to position [1731, 0]
click at [409, 267] on span "Next page" at bounding box center [412, 264] width 10 height 12
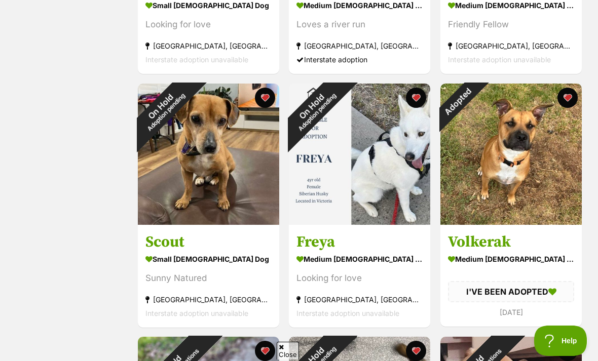
scroll to position [638, 0]
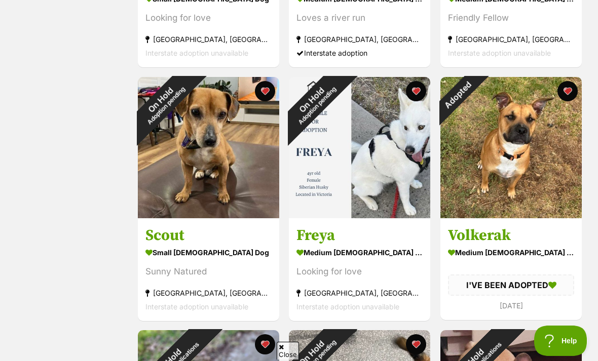
click at [476, 91] on div "Adopted" at bounding box center [457, 94] width 35 height 35
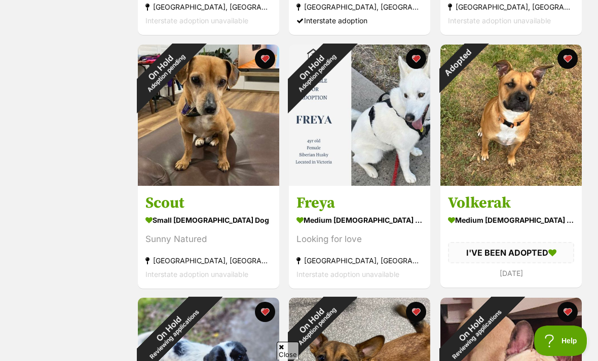
click at [565, 65] on button "favourite" at bounding box center [567, 59] width 20 height 20
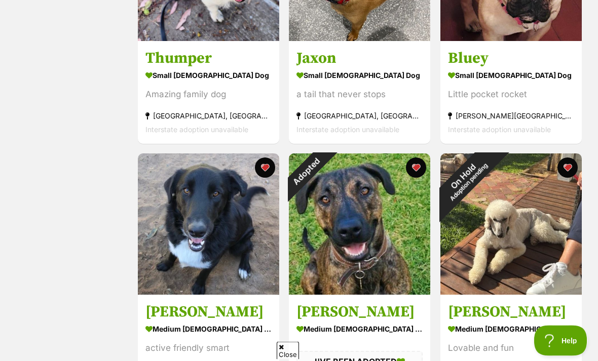
scroll to position [1069, 0]
click at [419, 169] on button "favourite" at bounding box center [416, 168] width 20 height 20
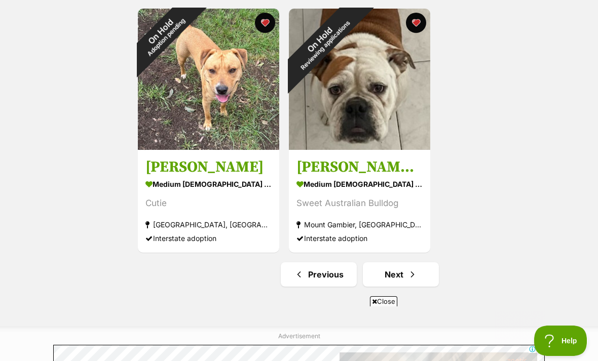
scroll to position [0, 0]
click at [414, 277] on span "Next page" at bounding box center [412, 275] width 10 height 12
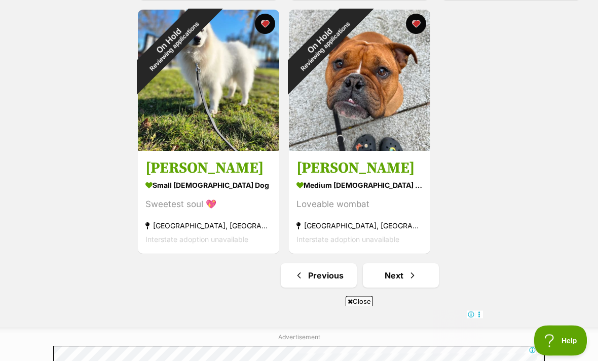
scroll to position [1733, 0]
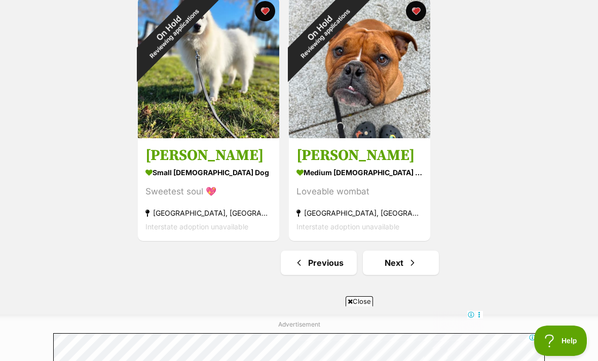
click at [408, 265] on span "Next page" at bounding box center [412, 263] width 10 height 12
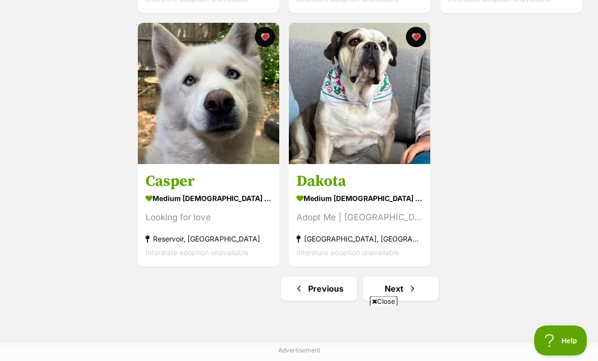
scroll to position [1707, 0]
click at [413, 288] on span "Next page" at bounding box center [412, 289] width 10 height 12
